Goal: Check status

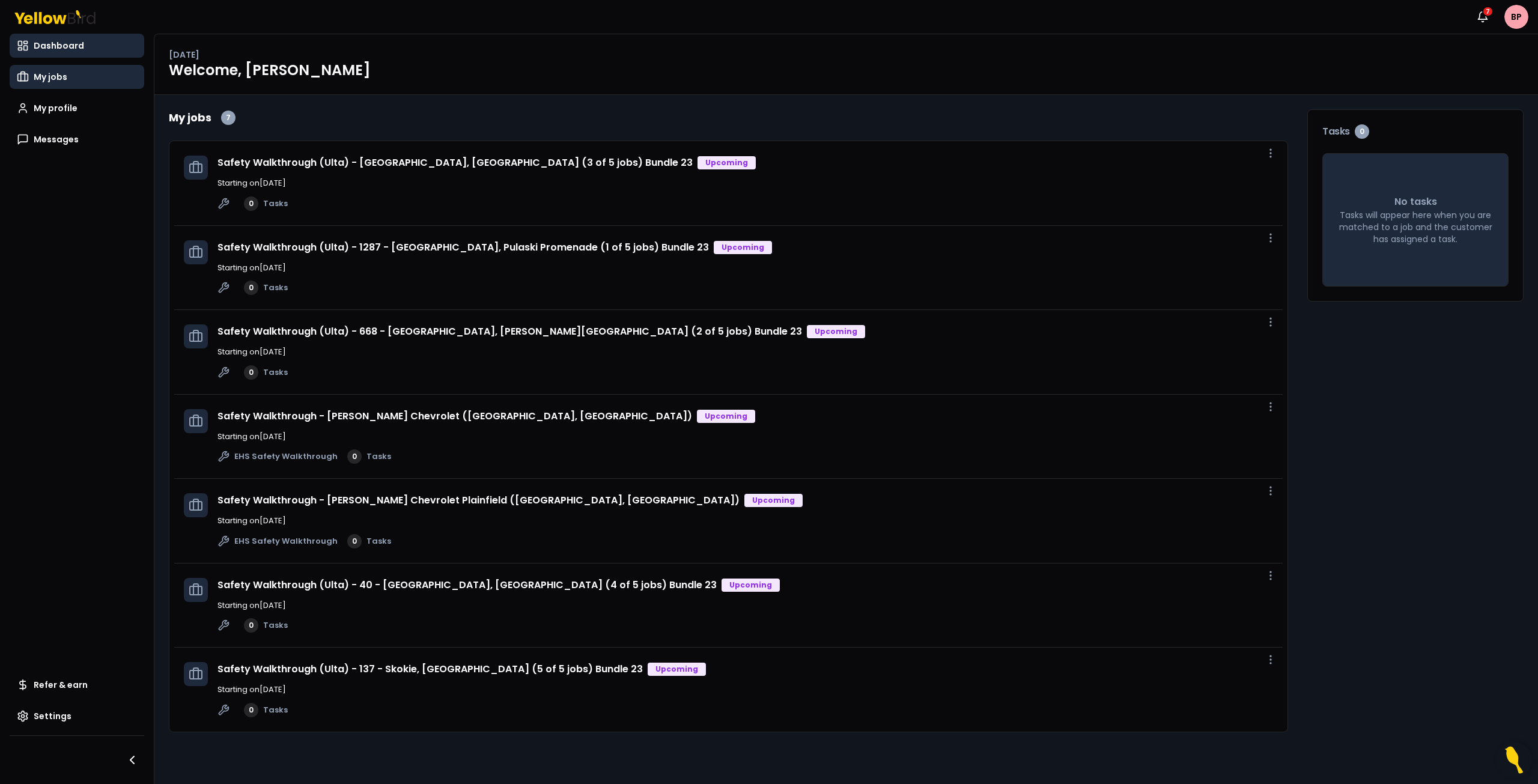
click at [64, 74] on span "My jobs" at bounding box center [50, 76] width 33 height 12
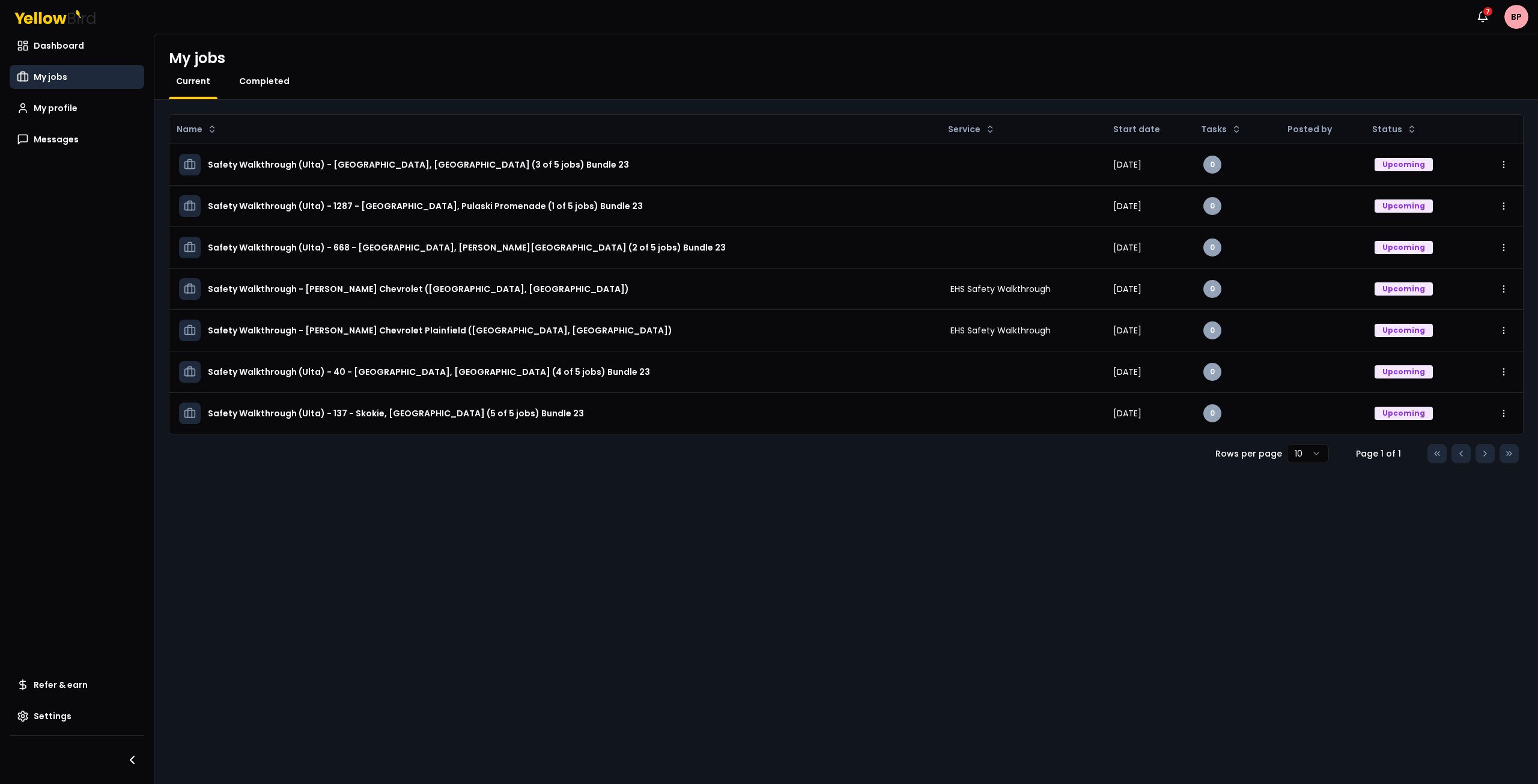
click at [280, 86] on span "Completed" at bounding box center [264, 81] width 50 height 12
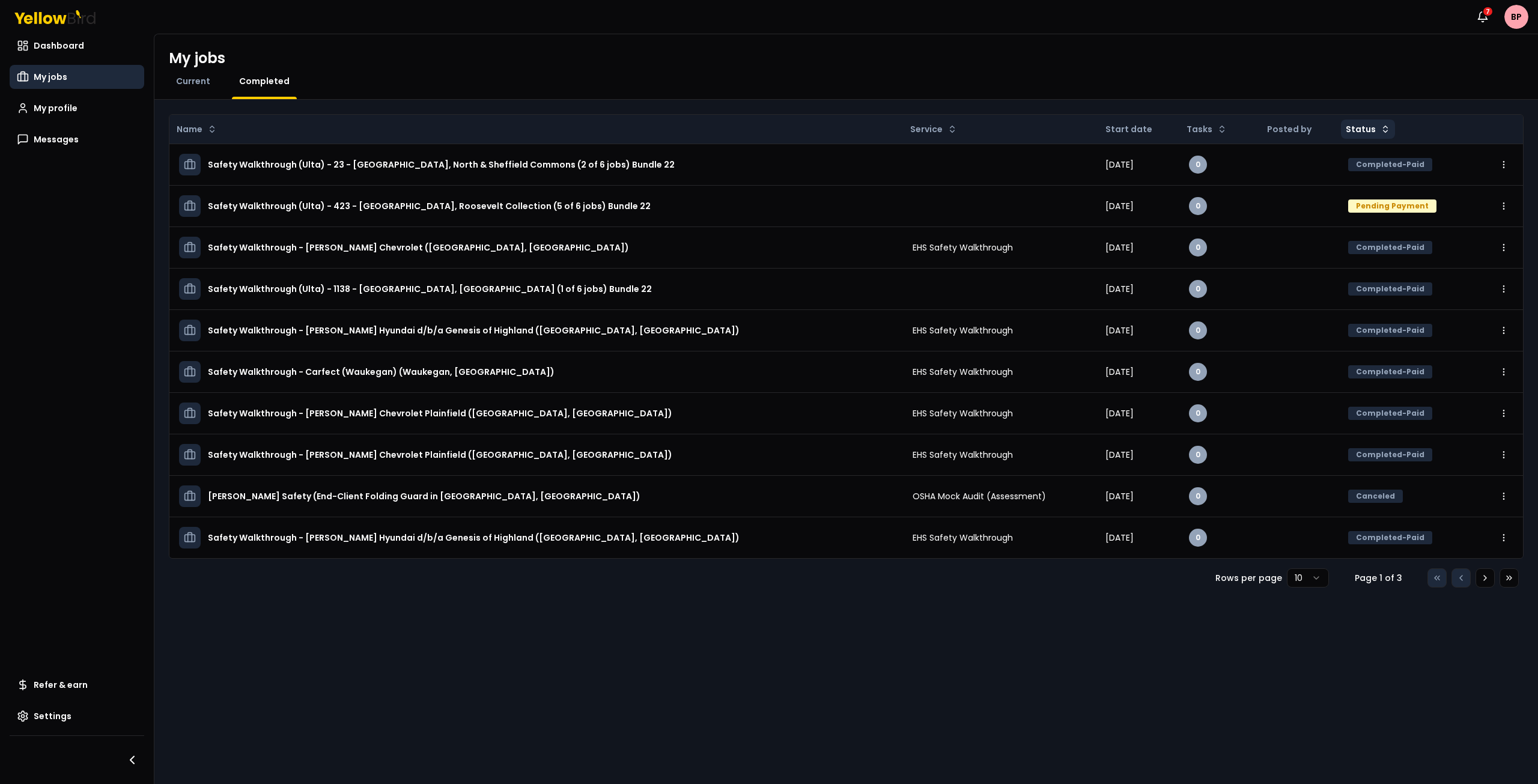
click at [1360, 128] on html "Notifications 7 BP Dashboard My jobs My profile Messages Refer & earn Settings …" at bounding box center [769, 392] width 1538 height 784
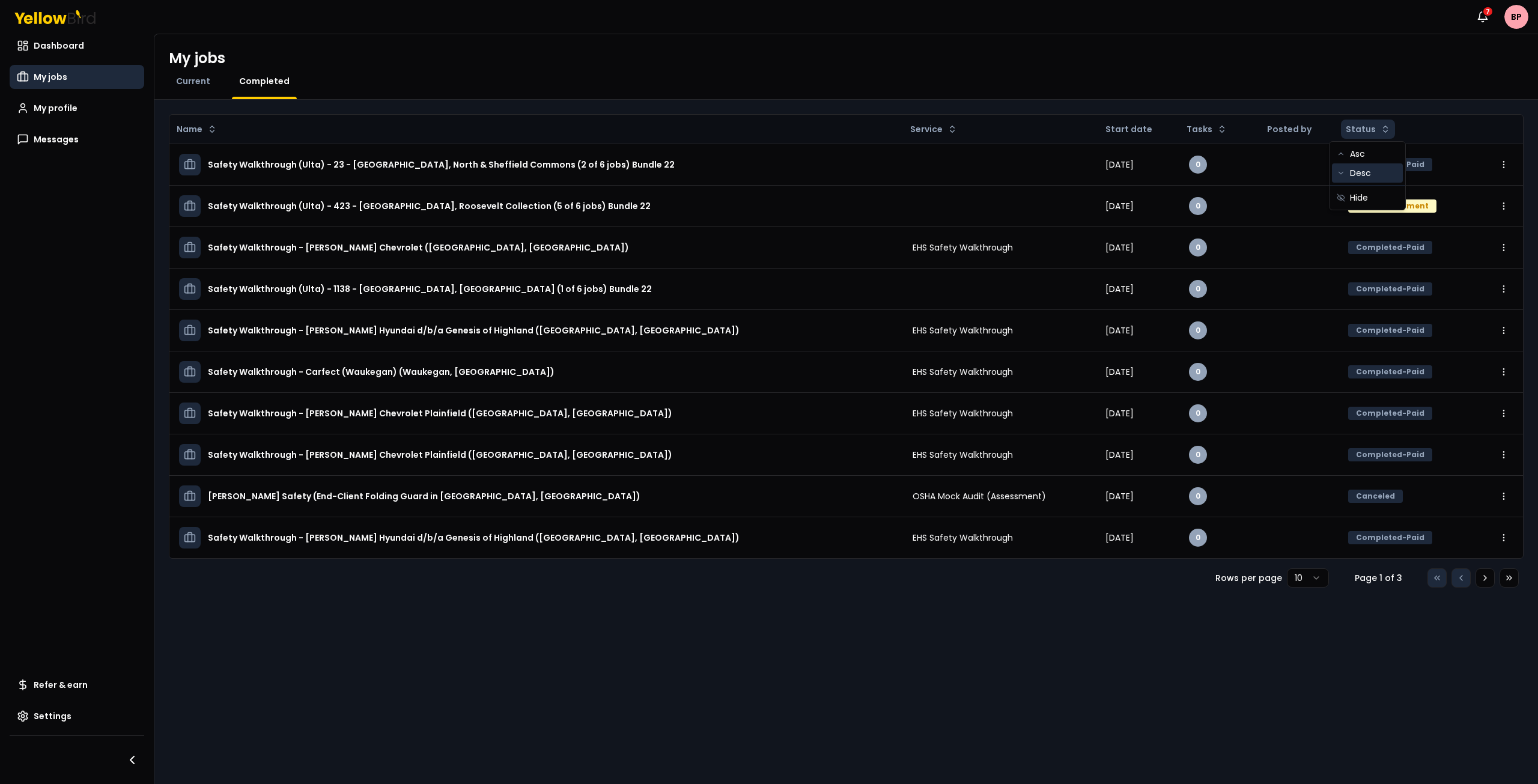
click at [1373, 174] on div "Desc" at bounding box center [1367, 173] width 71 height 20
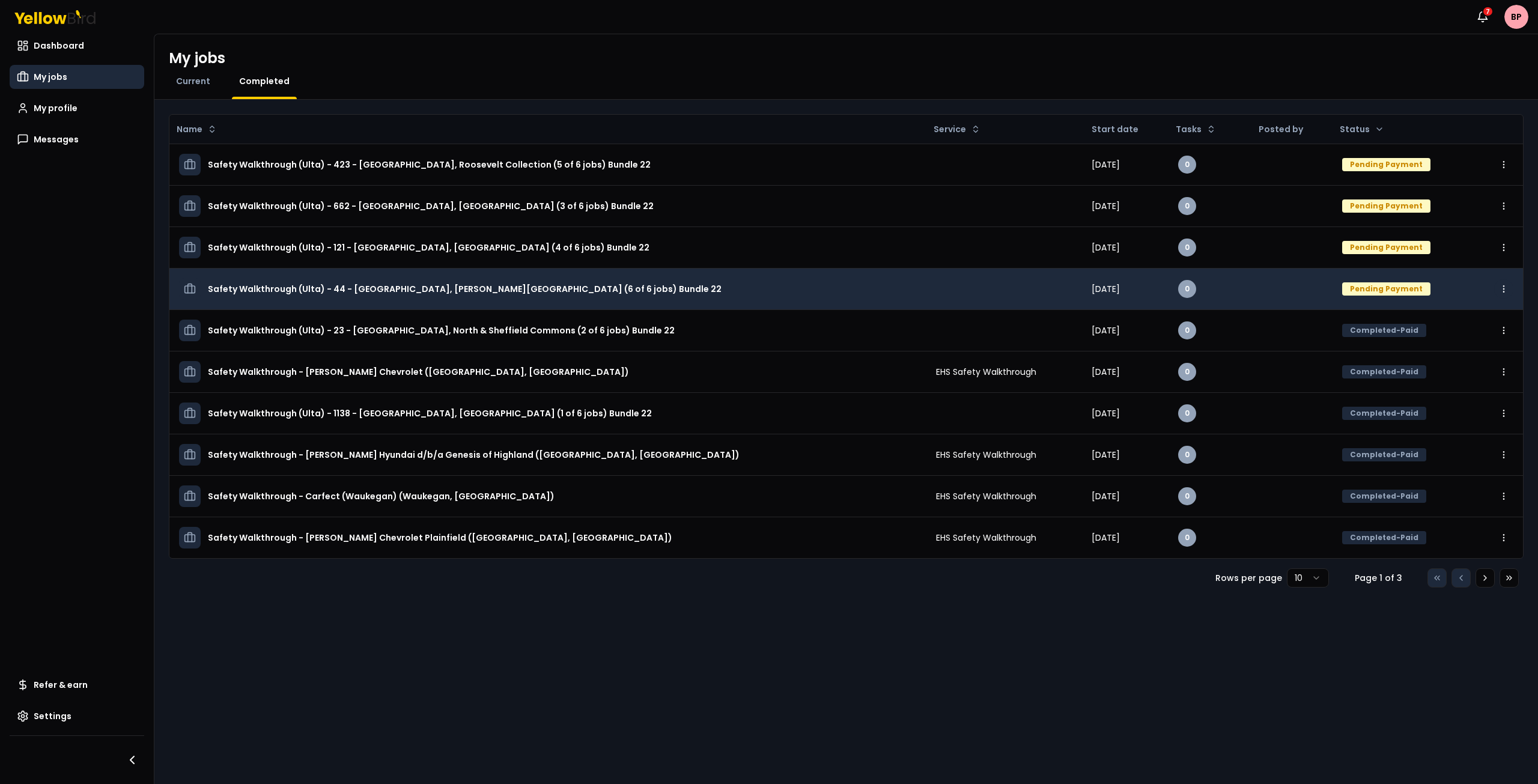
click at [1505, 287] on html "Notifications 7 BP Dashboard My jobs My profile Messages Refer & earn Settings …" at bounding box center [769, 392] width 1538 height 784
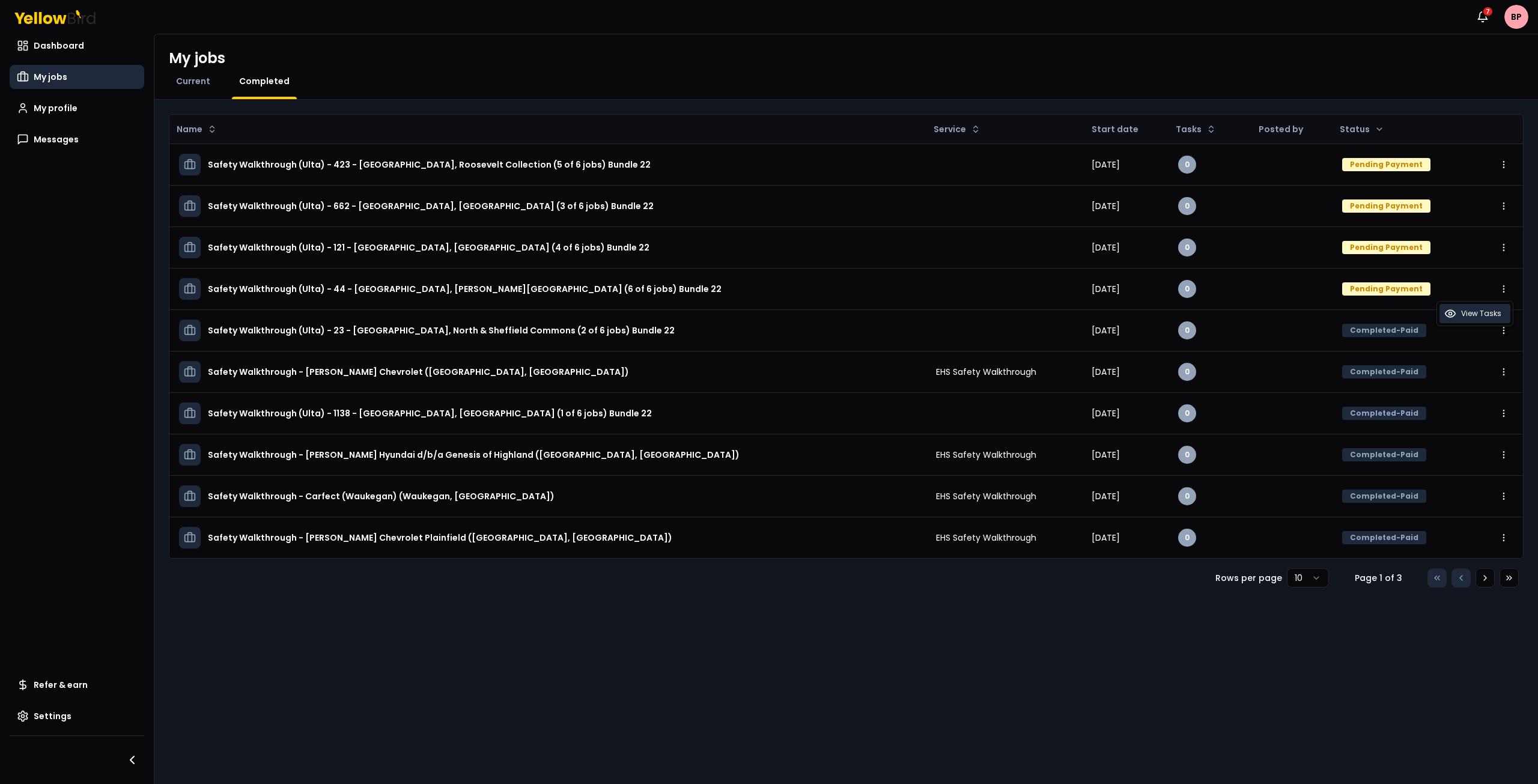
click at [1505, 315] on div "View Tasks" at bounding box center [1475, 313] width 71 height 20
